Goal: Communication & Community: Answer question/provide support

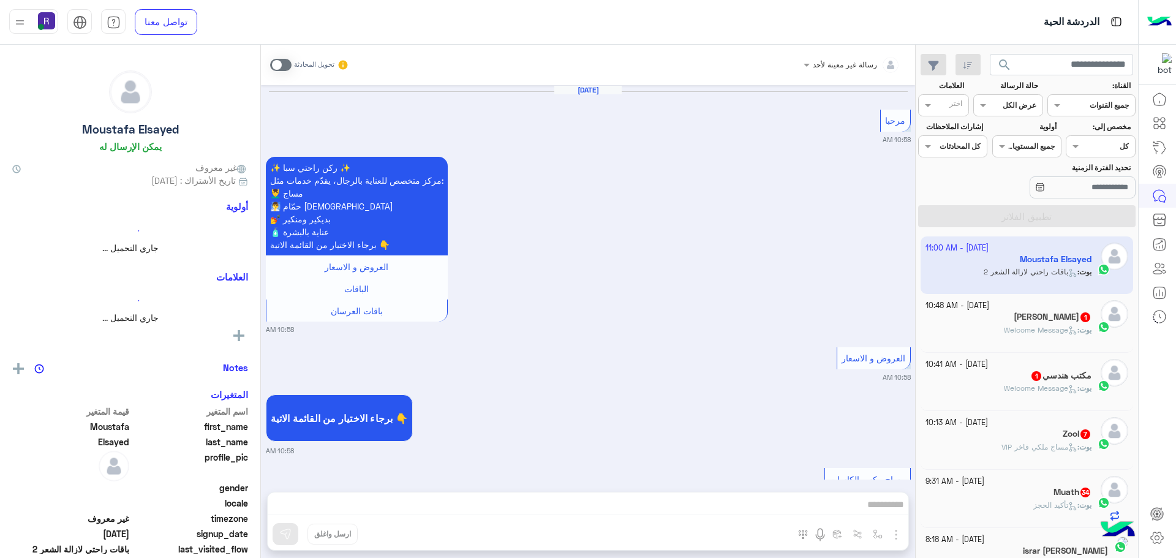
scroll to position [2153, 0]
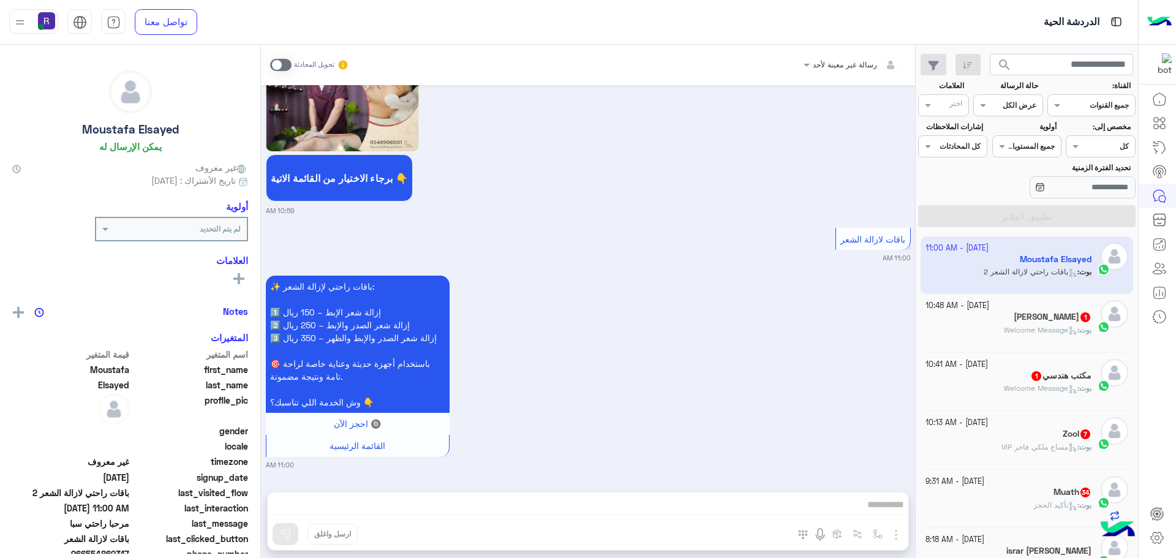
click at [1012, 337] on div "بوت : Welcome Message" at bounding box center [1008, 335] width 167 height 21
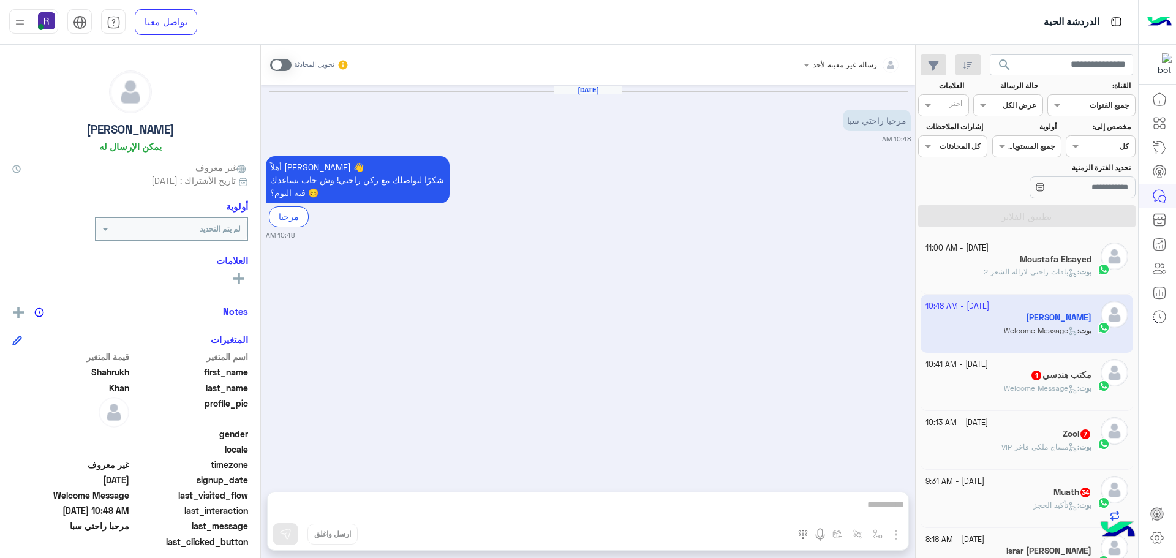
click at [1008, 396] on div "بوت : Welcome Message" at bounding box center [1008, 393] width 167 height 21
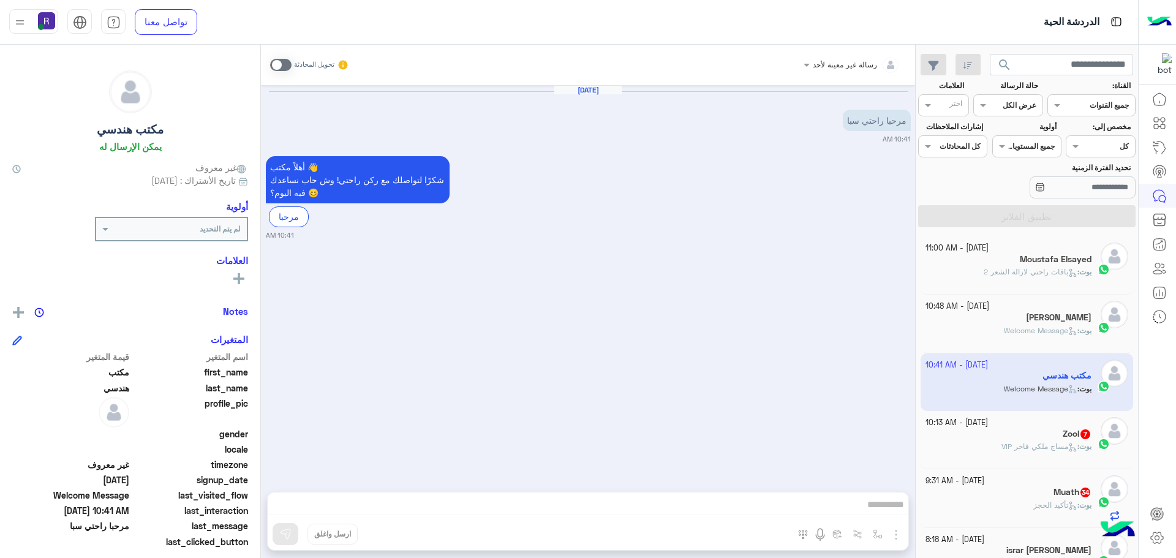
click at [1012, 423] on div "[DATE] - 10:13 AM" at bounding box center [1008, 423] width 167 height 12
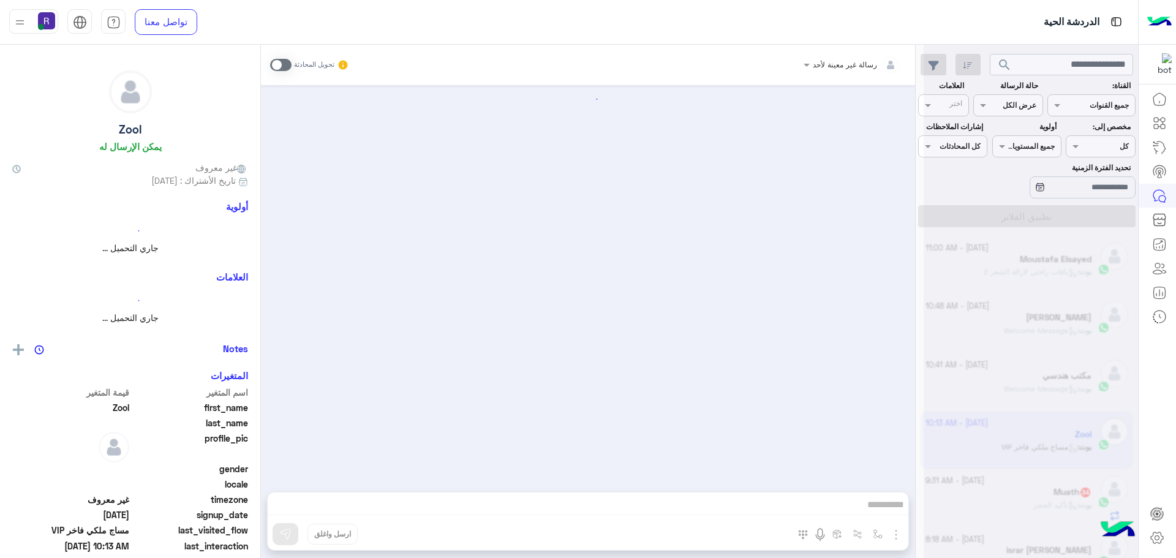
scroll to position [1121, 0]
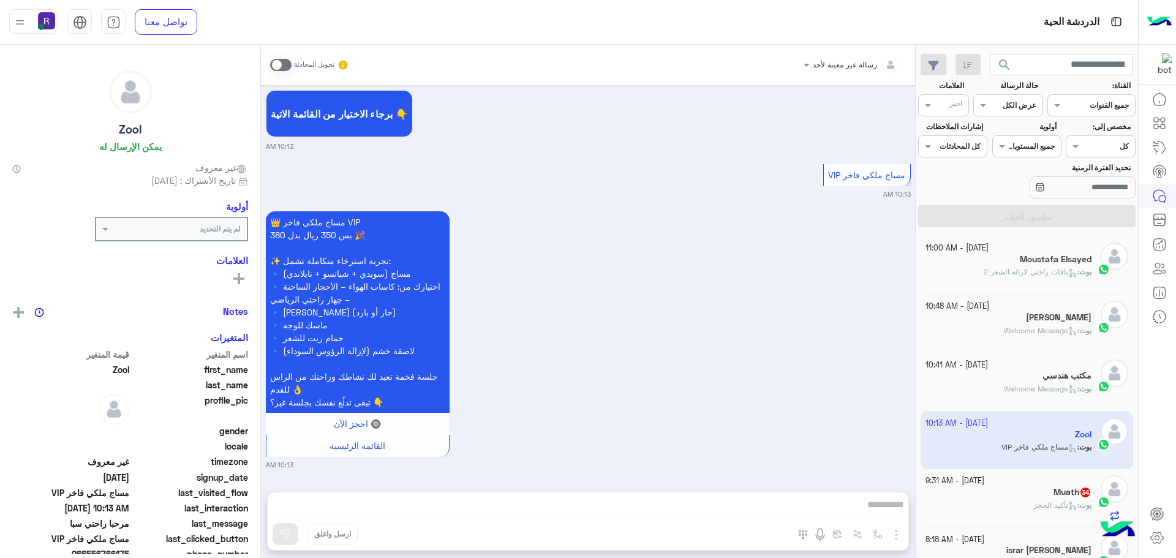
click at [1013, 497] on div "Muath 34" at bounding box center [1008, 493] width 167 height 13
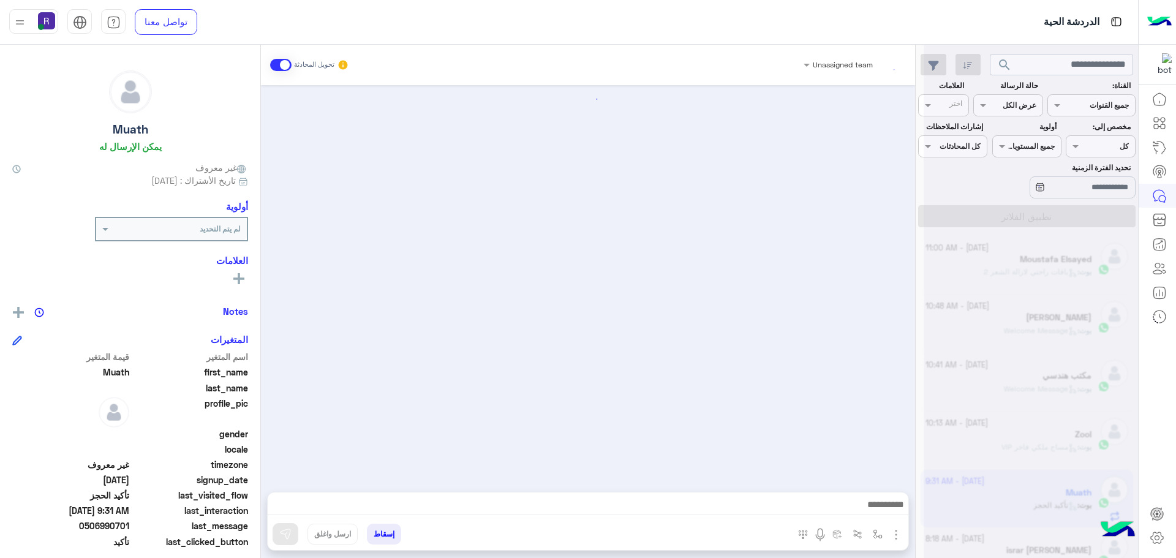
scroll to position [1371, 0]
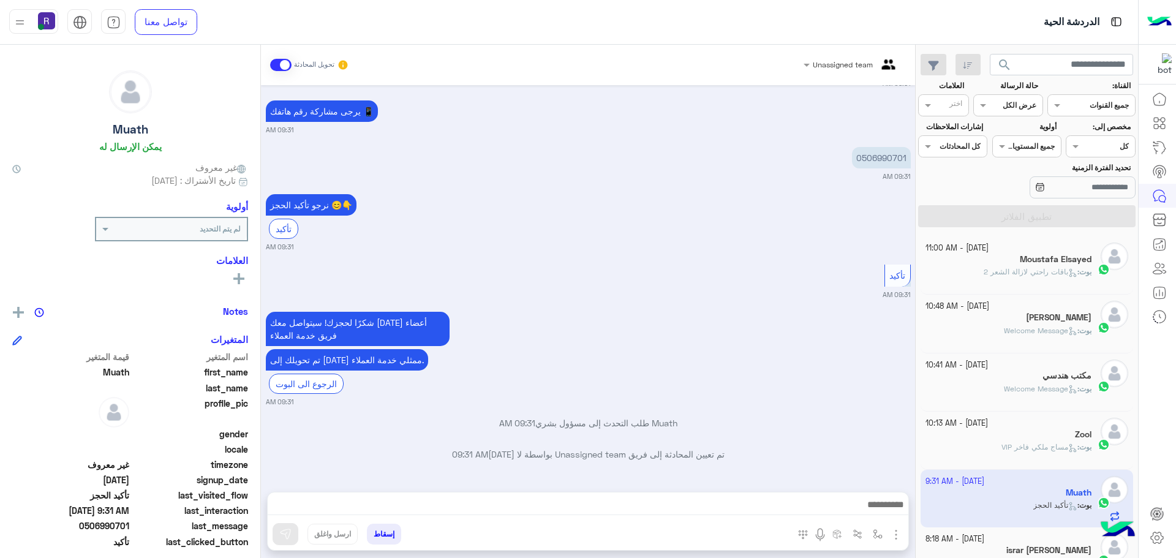
click at [279, 66] on span at bounding box center [280, 65] width 21 height 12
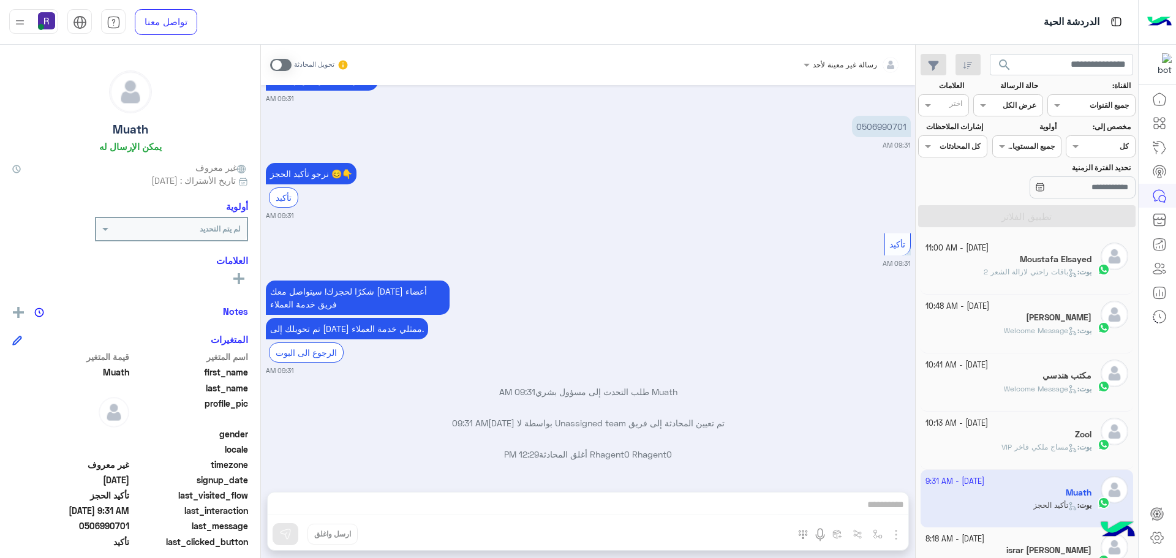
drag, startPoint x: 1020, startPoint y: 495, endPoint x: 549, endPoint y: 508, distance: 471.1
click at [549, 508] on div "رسالة غير معينة لأحد تحويل المحادثة [DATE] ممكن اكد الحجز واجي الآن 09:30 AM أه…" at bounding box center [588, 304] width 654 height 518
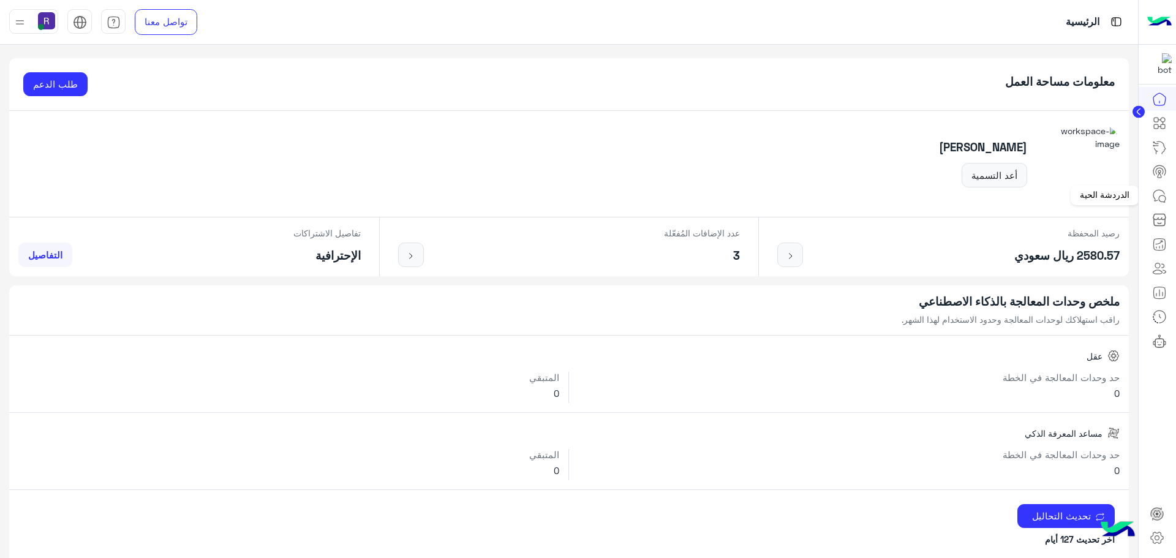
click at [1153, 198] on icon at bounding box center [1159, 196] width 15 height 15
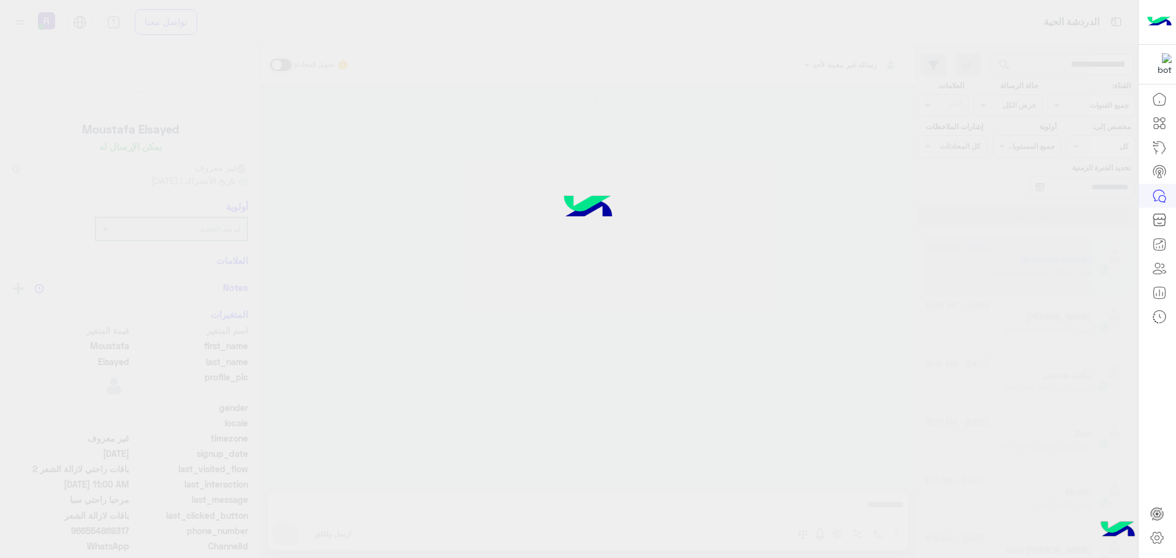
scroll to position [2153, 0]
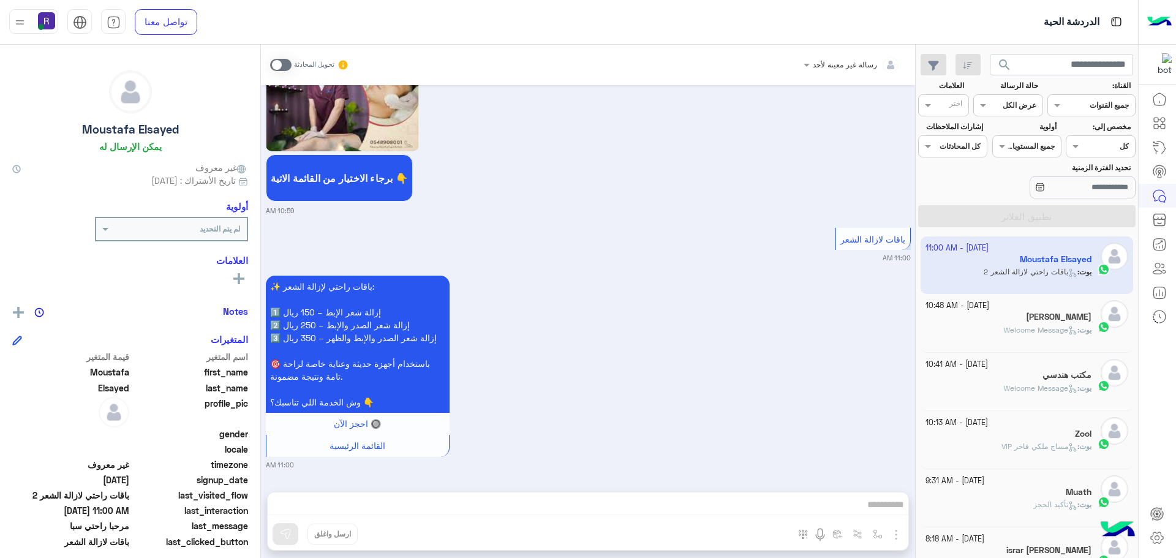
click at [1003, 322] on div "[PERSON_NAME]" at bounding box center [1008, 318] width 167 height 13
